Goal: Transaction & Acquisition: Book appointment/travel/reservation

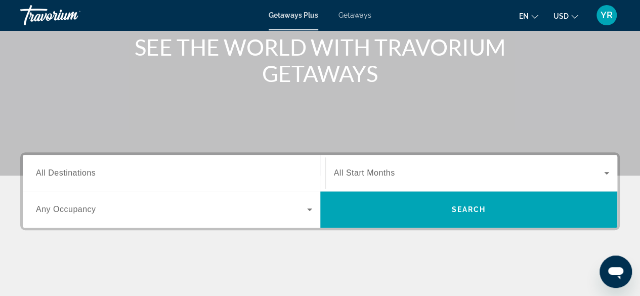
click at [69, 172] on span "All Destinations" at bounding box center [66, 173] width 60 height 9
click at [69, 172] on input "Destination All Destinations" at bounding box center [174, 174] width 276 height 12
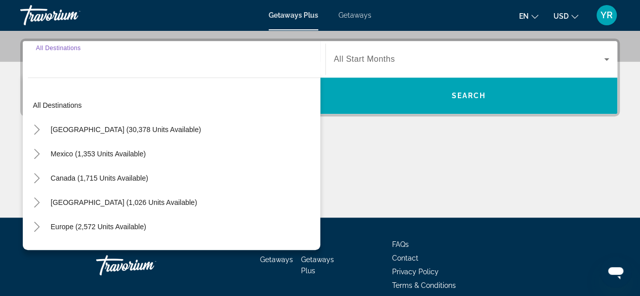
scroll to position [247, 0]
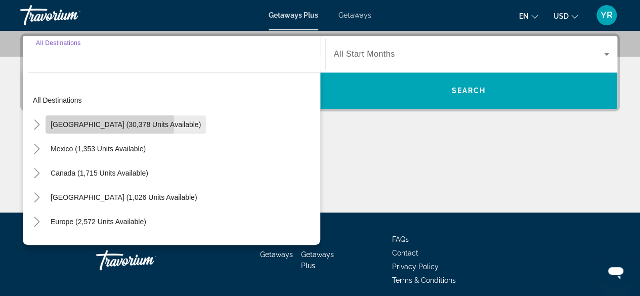
click at [71, 123] on span "[GEOGRAPHIC_DATA] (30,378 units available)" at bounding box center [126, 124] width 150 height 8
type input "**********"
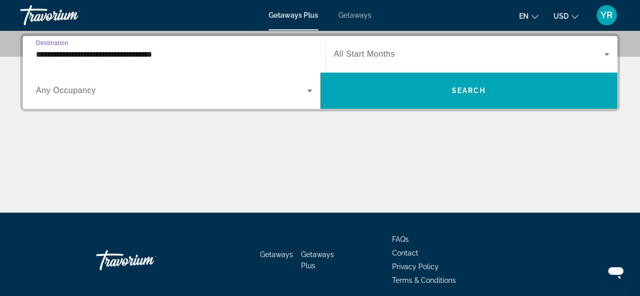
click at [51, 94] on span "Any Occupancy" at bounding box center [66, 90] width 60 height 9
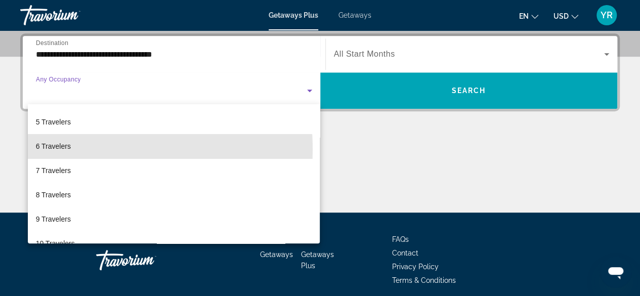
scroll to position [102, 0]
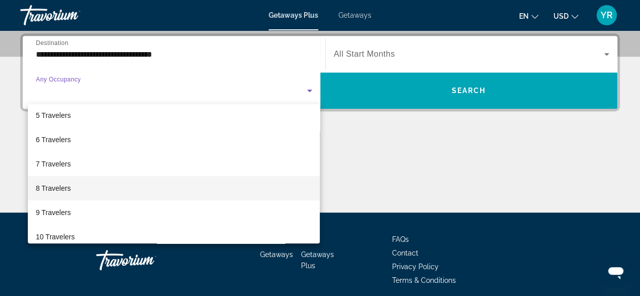
click at [44, 186] on span "8 Travelers" at bounding box center [53, 188] width 35 height 12
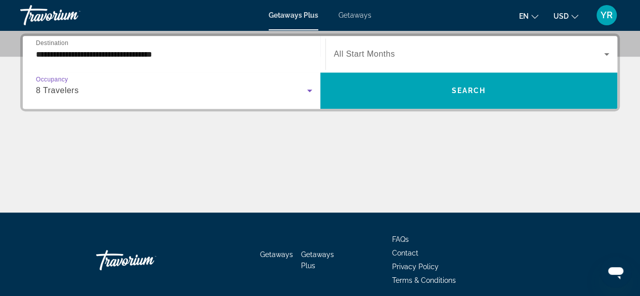
click at [602, 57] on icon "Search widget" at bounding box center [607, 54] width 12 height 12
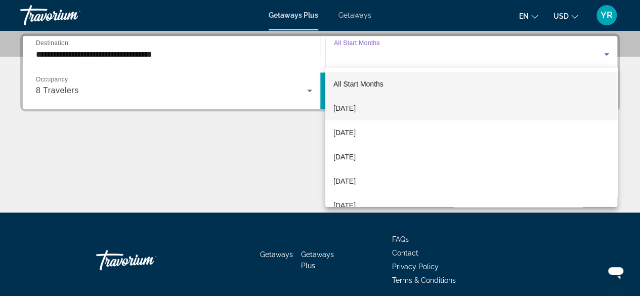
click at [356, 107] on span "[DATE]" at bounding box center [345, 108] width 22 height 12
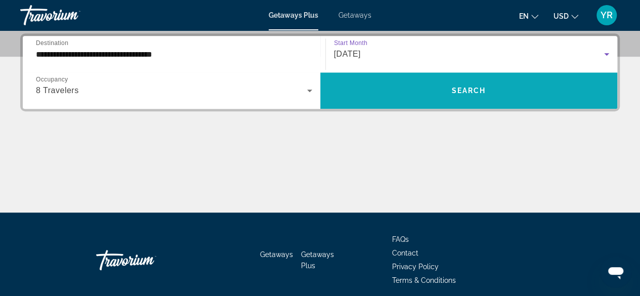
click at [392, 87] on span "Search widget" at bounding box center [469, 90] width 298 height 24
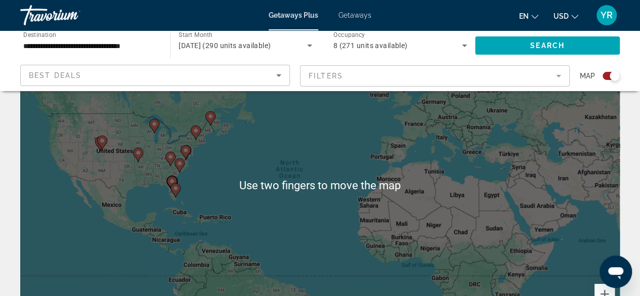
scroll to position [72, 0]
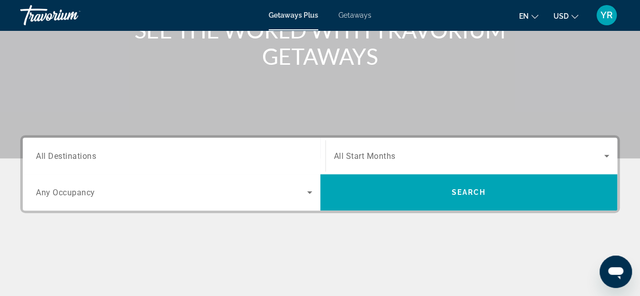
scroll to position [176, 0]
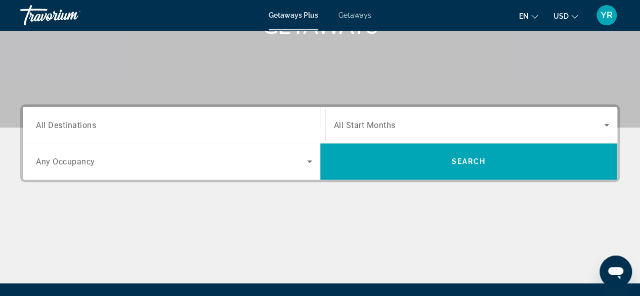
click at [163, 136] on div "Search widget" at bounding box center [174, 125] width 276 height 29
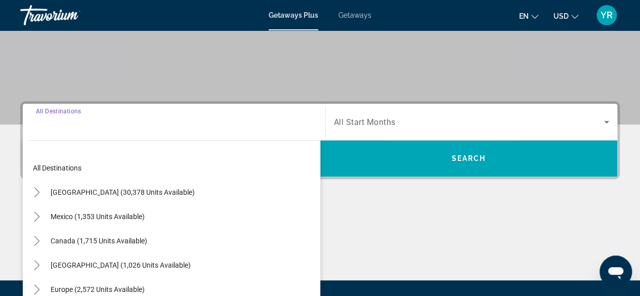
scroll to position [247, 0]
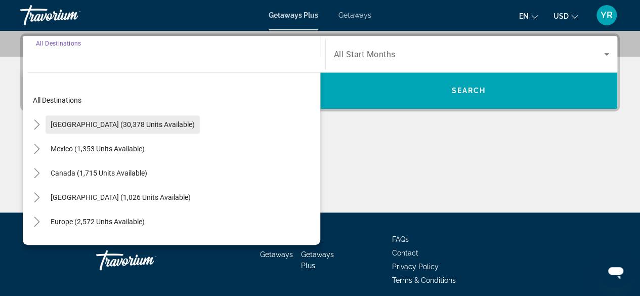
click at [90, 118] on span "Search widget" at bounding box center [123, 124] width 154 height 24
type input "**********"
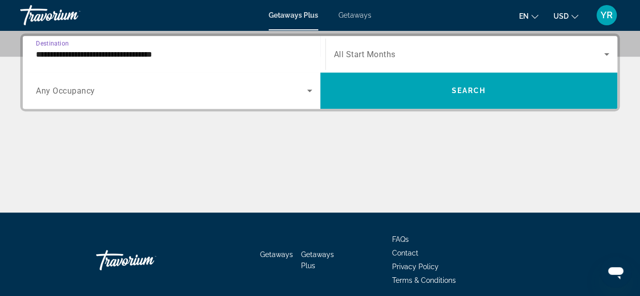
click at [103, 95] on span "Search widget" at bounding box center [171, 91] width 271 height 12
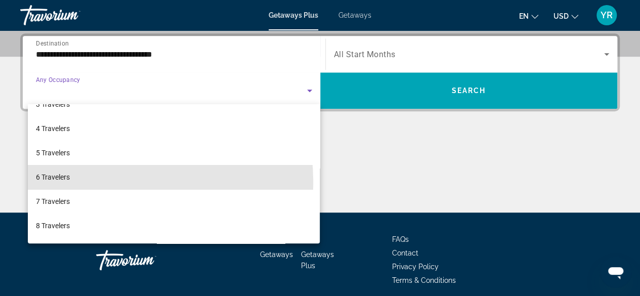
scroll to position [82, 0]
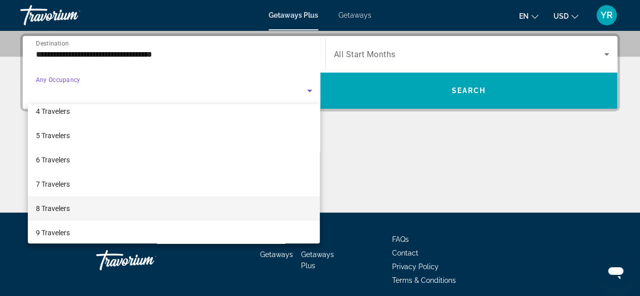
click at [53, 210] on span "8 Travelers" at bounding box center [53, 208] width 34 height 12
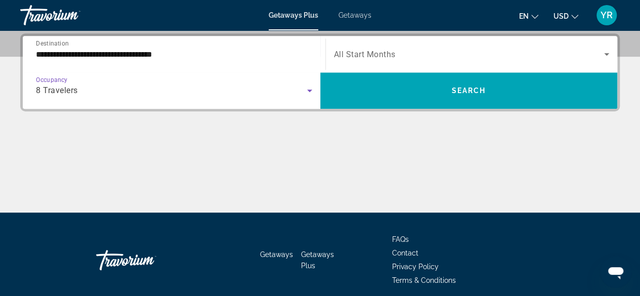
click at [398, 55] on span "Search widget" at bounding box center [469, 54] width 271 height 12
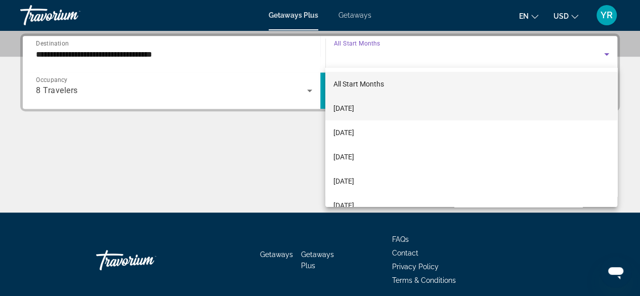
click at [354, 112] on span "[DATE]" at bounding box center [344, 108] width 21 height 12
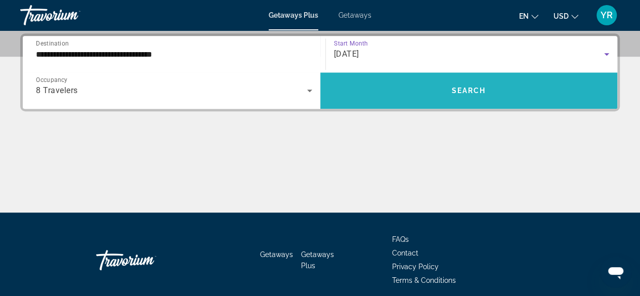
click at [401, 90] on span "Search widget" at bounding box center [469, 90] width 298 height 24
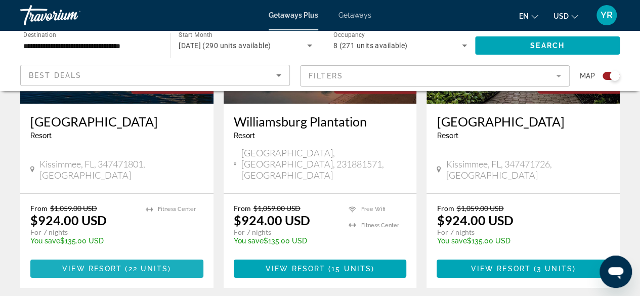
scroll to position [1637, 0]
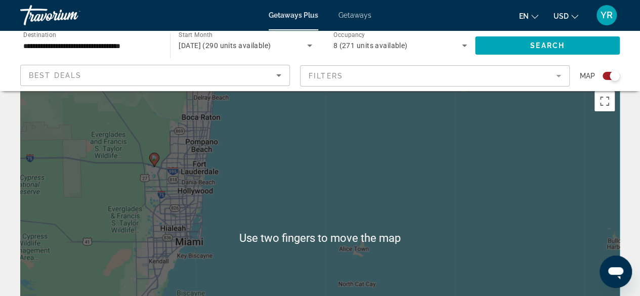
scroll to position [21, 0]
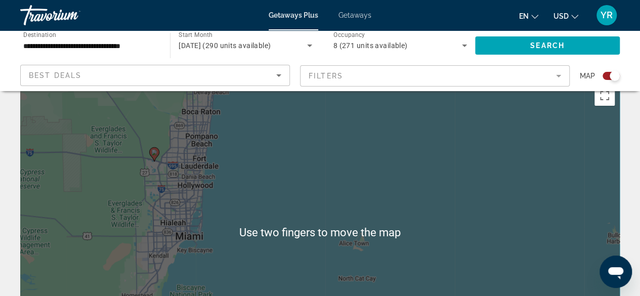
click at [232, 73] on div "Best Deals" at bounding box center [152, 75] width 247 height 12
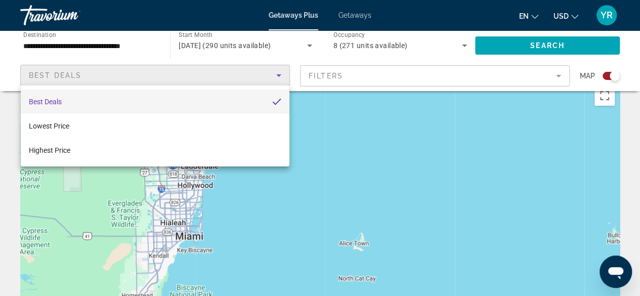
click at [368, 80] on div at bounding box center [320, 148] width 640 height 296
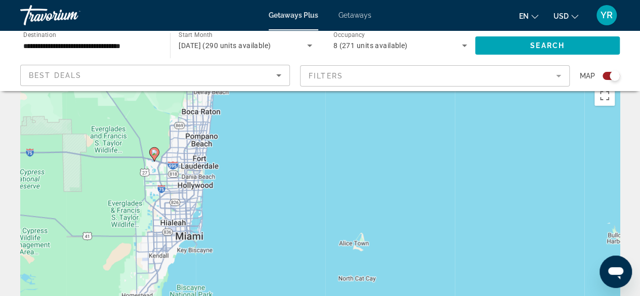
click at [546, 75] on mat-form-field "Filters" at bounding box center [435, 75] width 270 height 21
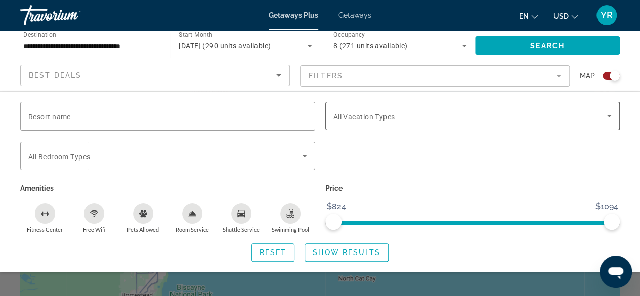
click at [375, 120] on span "All Vacation Types" at bounding box center [365, 117] width 62 height 8
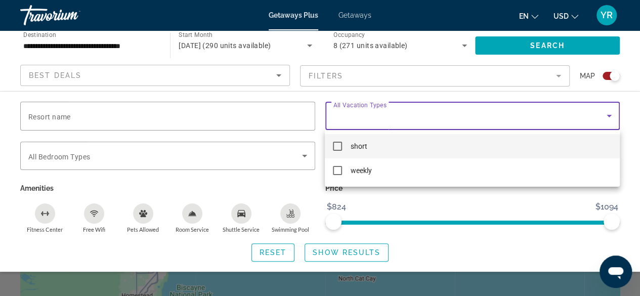
click at [334, 146] on mat-pseudo-checkbox at bounding box center [337, 146] width 9 height 9
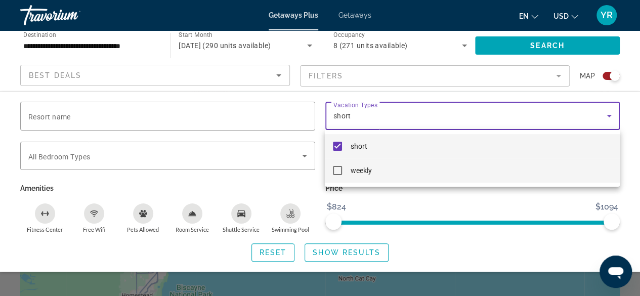
click at [336, 172] on mat-pseudo-checkbox at bounding box center [337, 170] width 9 height 9
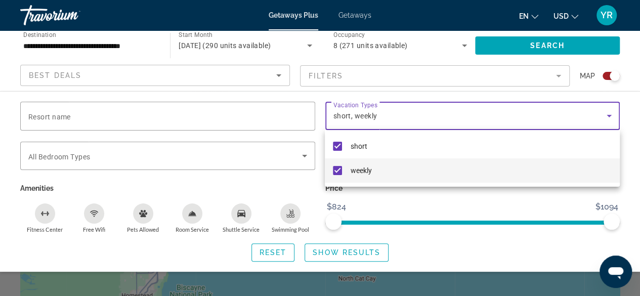
click at [40, 114] on div at bounding box center [320, 148] width 640 height 296
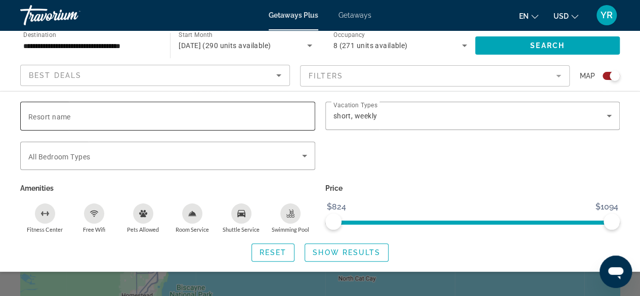
click at [55, 113] on span "Resort name" at bounding box center [49, 117] width 43 height 8
click at [55, 113] on input "Resort name" at bounding box center [167, 116] width 279 height 12
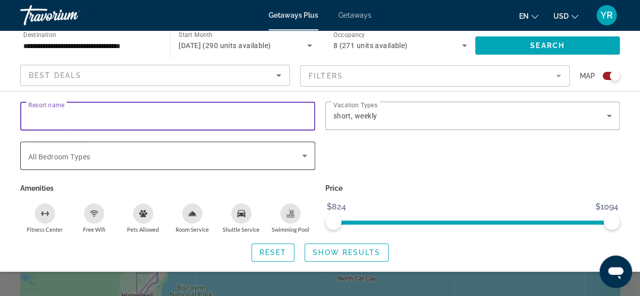
click at [43, 161] on span "Search widget" at bounding box center [165, 156] width 274 height 12
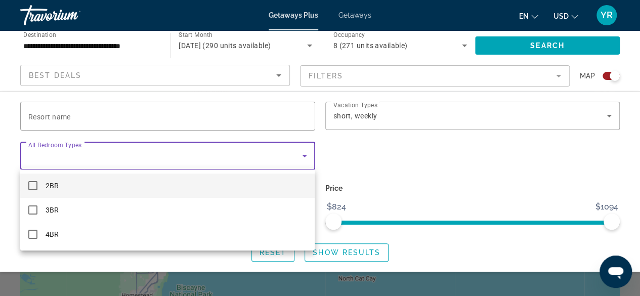
click at [32, 190] on mat-option "2BR" at bounding box center [167, 186] width 295 height 24
click at [123, 165] on div at bounding box center [320, 148] width 640 height 296
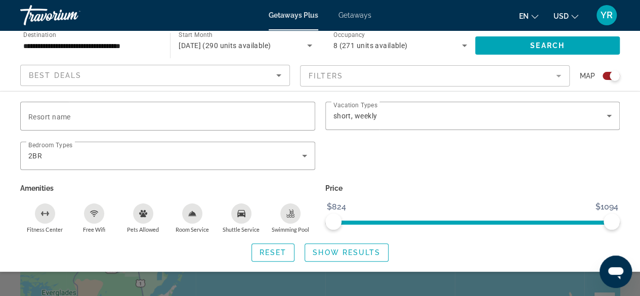
scroll to position [60, 0]
click at [348, 247] on span "Search widget" at bounding box center [346, 252] width 83 height 24
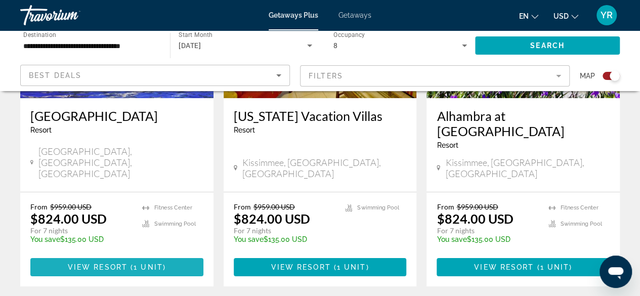
scroll to position [1658, 0]
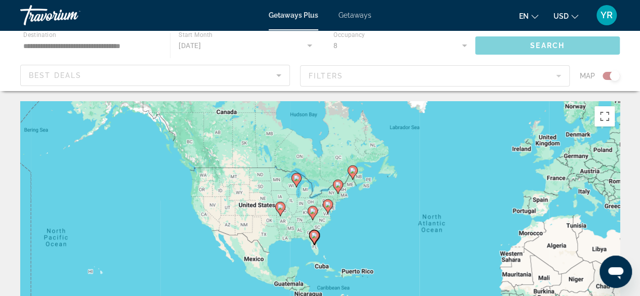
click at [121, 245] on div "To activate drag with keyboard, press Alt + Enter. Once in keyboard drag state,…" at bounding box center [320, 253] width 600 height 304
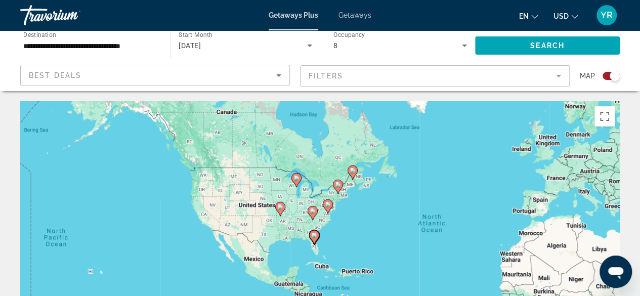
click at [354, 11] on span "Getaways" at bounding box center [355, 15] width 33 height 8
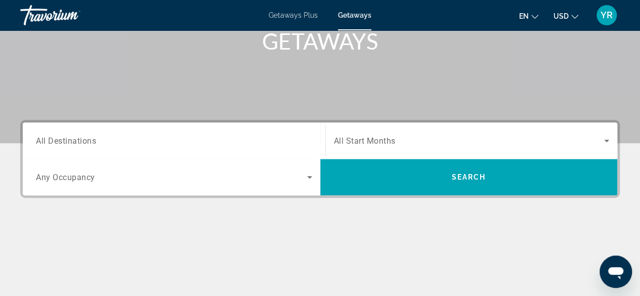
click at [68, 137] on span "All Destinations" at bounding box center [66, 141] width 60 height 10
click at [68, 137] on input "Destination All Destinations" at bounding box center [174, 141] width 276 height 12
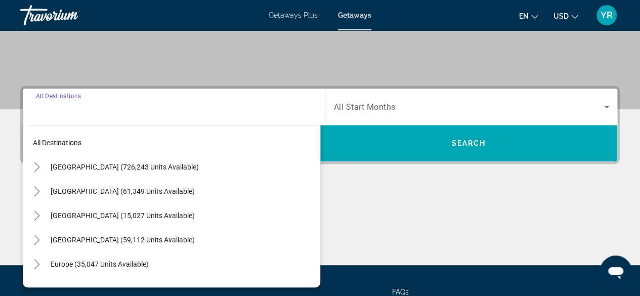
scroll to position [247, 0]
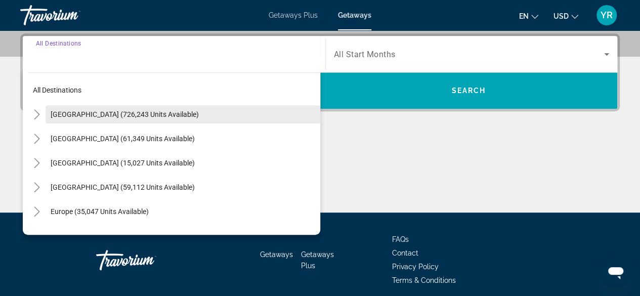
click at [63, 119] on span "Search widget" at bounding box center [183, 114] width 275 height 24
type input "**********"
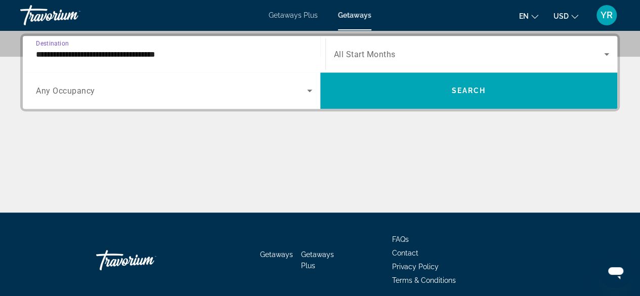
click at [387, 58] on span "All Start Months" at bounding box center [365, 55] width 62 height 10
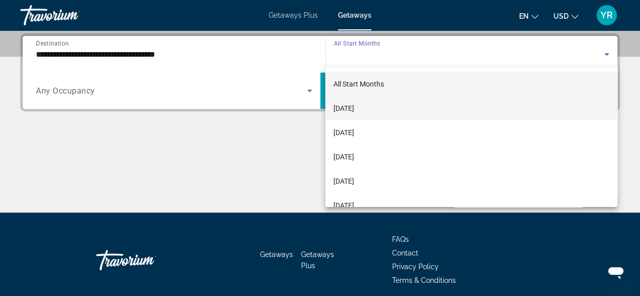
click at [342, 110] on span "[DATE]" at bounding box center [344, 108] width 21 height 12
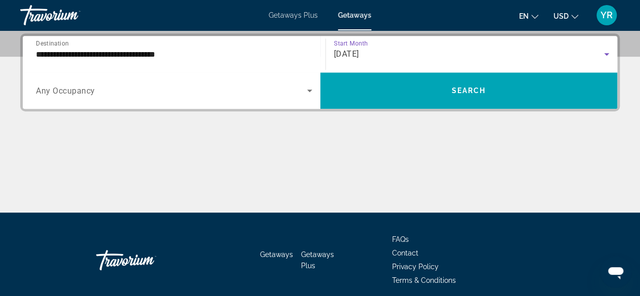
click at [146, 95] on span "Search widget" at bounding box center [171, 91] width 271 height 12
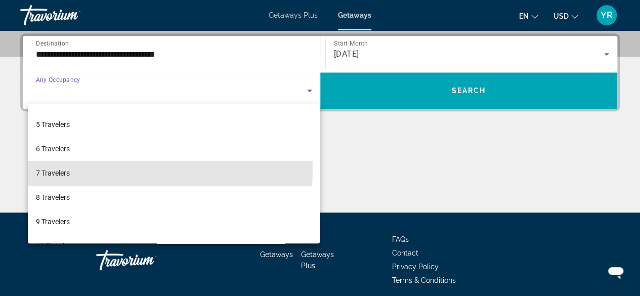
scroll to position [96, 0]
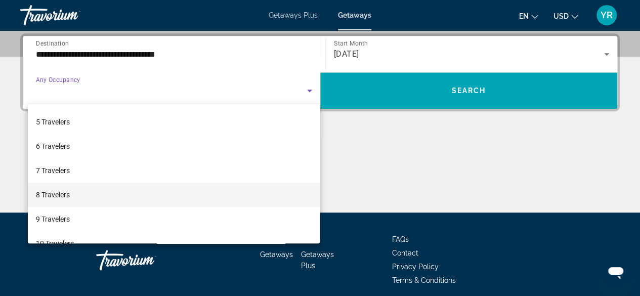
click at [50, 195] on span "8 Travelers" at bounding box center [53, 195] width 34 height 12
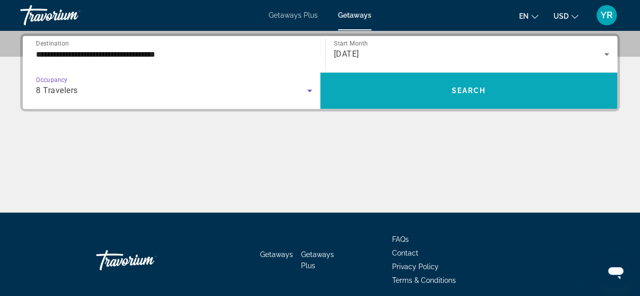
click at [388, 91] on span "Search widget" at bounding box center [469, 90] width 298 height 24
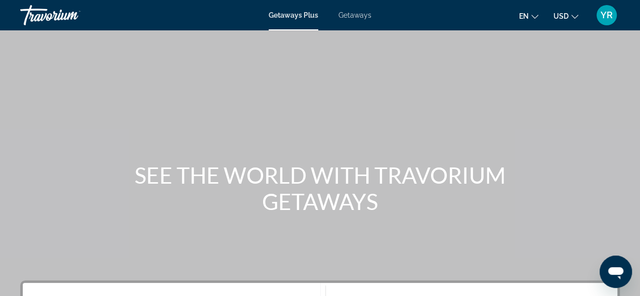
click at [530, 15] on button "en English Español Français Italiano Português русский" at bounding box center [528, 16] width 19 height 15
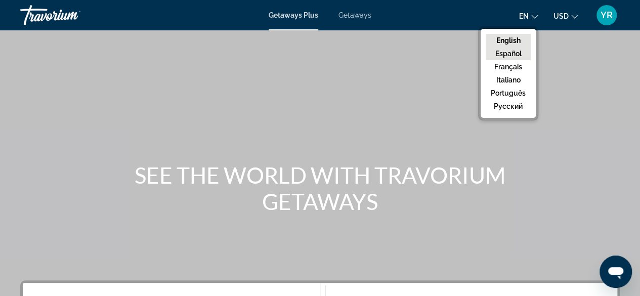
click at [501, 54] on button "Español" at bounding box center [508, 53] width 45 height 13
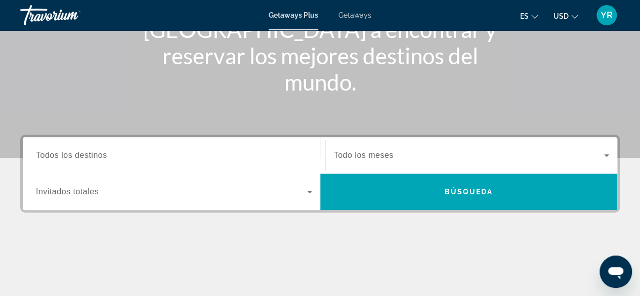
scroll to position [145, 0]
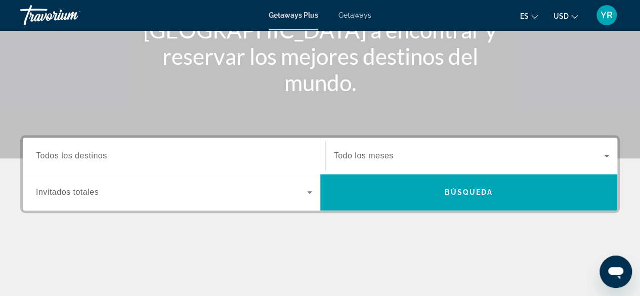
click at [268, 194] on span "Search widget" at bounding box center [171, 192] width 271 height 12
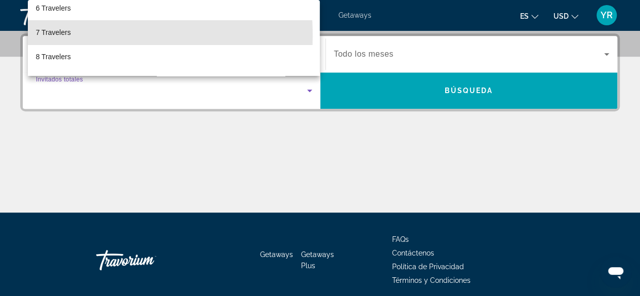
scroll to position [139, 0]
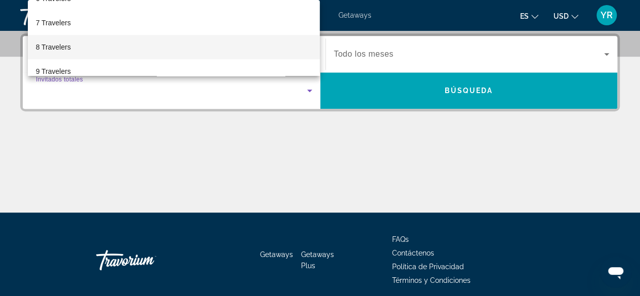
click at [52, 47] on span "8 Travelers" at bounding box center [53, 47] width 35 height 12
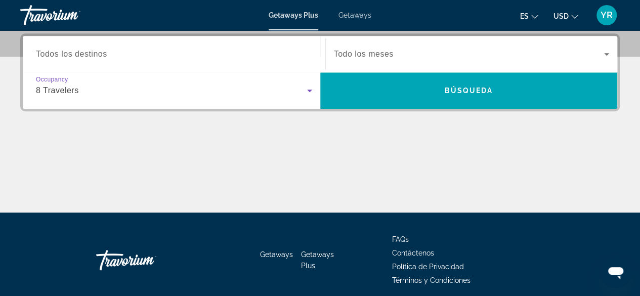
click at [588, 57] on span "Search widget" at bounding box center [469, 54] width 271 height 12
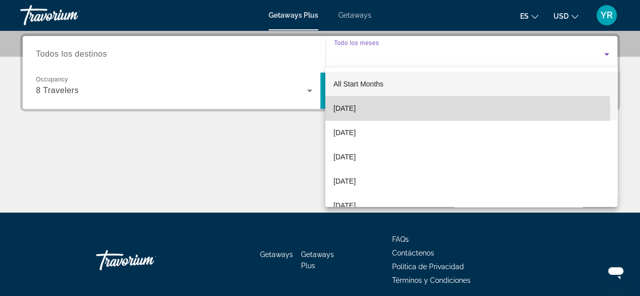
click at [343, 113] on span "[DATE]" at bounding box center [345, 108] width 22 height 12
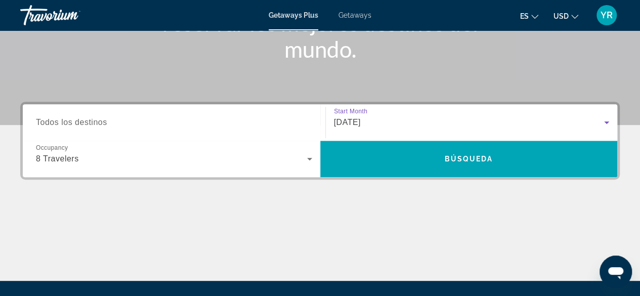
scroll to position [177, 0]
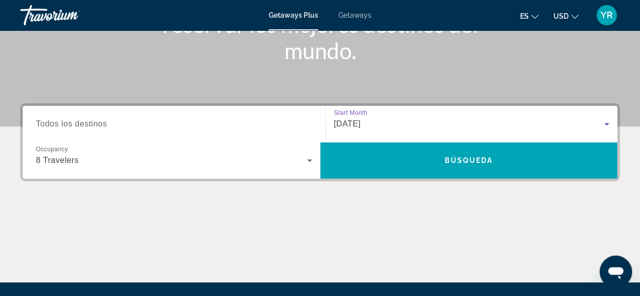
click at [90, 126] on span "Todos los destinos" at bounding box center [71, 123] width 71 height 9
click at [90, 126] on input "Destination Todos los destinos" at bounding box center [174, 124] width 276 height 12
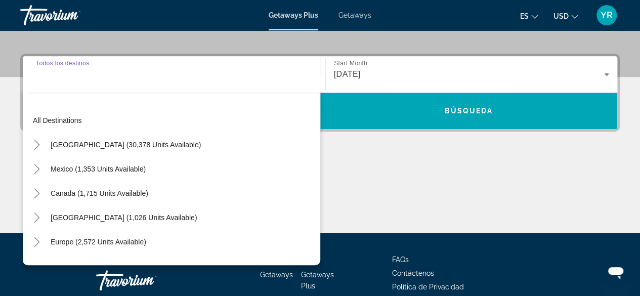
scroll to position [247, 0]
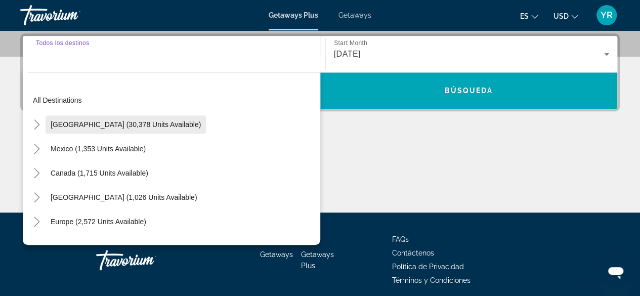
click at [80, 120] on span "[GEOGRAPHIC_DATA] (30,378 units available)" at bounding box center [126, 124] width 150 height 8
type input "**********"
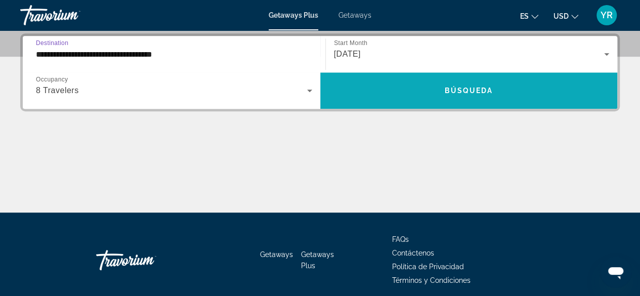
click at [411, 91] on span "Search widget" at bounding box center [469, 90] width 298 height 24
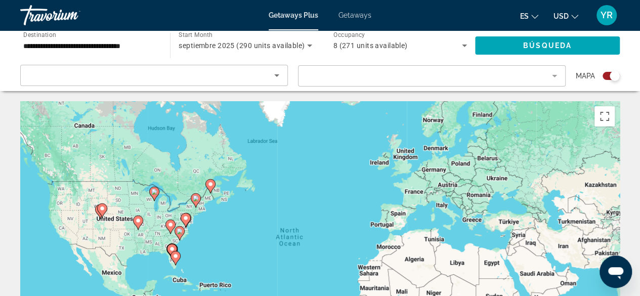
click at [605, 79] on div "Search widget" at bounding box center [611, 76] width 17 height 8
